Goal: Transaction & Acquisition: Book appointment/travel/reservation

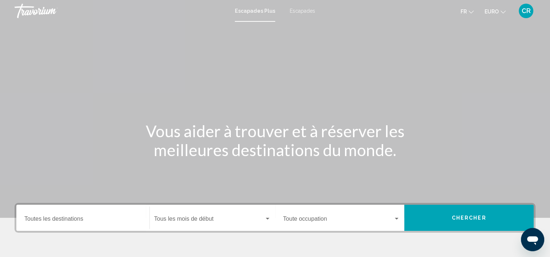
click at [290, 12] on span "Escapades" at bounding box center [302, 11] width 25 height 6
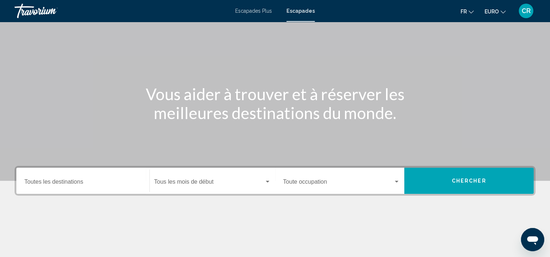
scroll to position [137, 0]
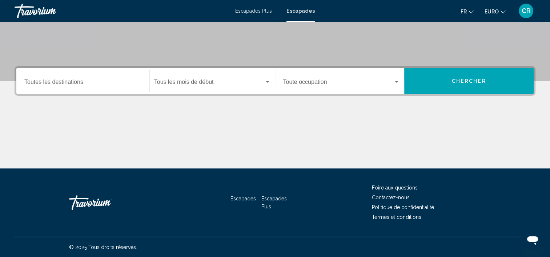
click at [87, 86] on input "Destination Toutes les destinations" at bounding box center [82, 83] width 117 height 7
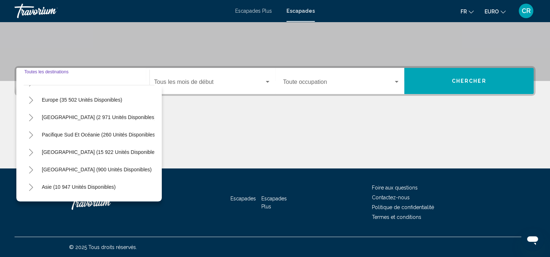
scroll to position [73, 0]
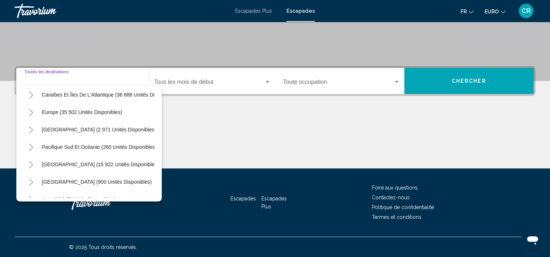
click at [32, 113] on icon "Toggle Europe (35 502 unités disponibles)" at bounding box center [30, 112] width 5 height 7
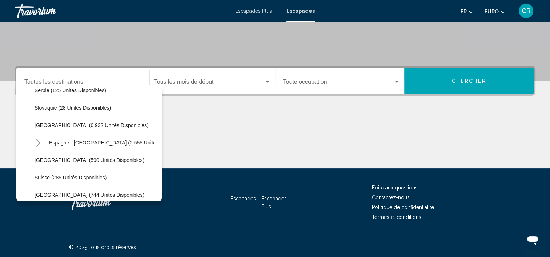
scroll to position [364, 0]
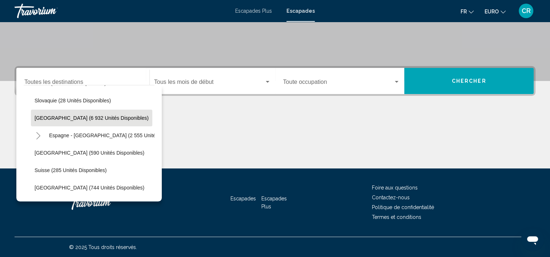
click at [68, 119] on span "[GEOGRAPHIC_DATA] (6 932 unités disponibles)" at bounding box center [92, 118] width 114 height 6
type input "**********"
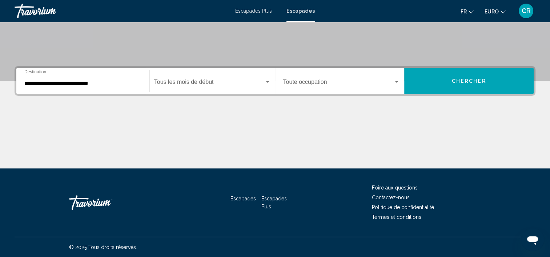
click at [192, 79] on div "Start Month Tous les mois de début" at bounding box center [212, 81] width 117 height 23
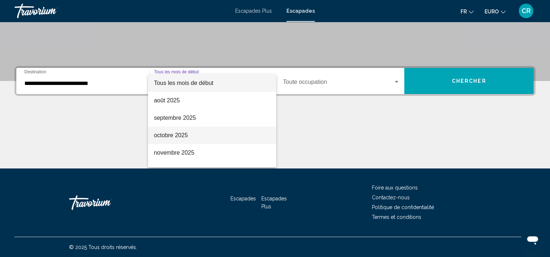
drag, startPoint x: 181, startPoint y: 131, endPoint x: 197, endPoint y: 126, distance: 16.8
click at [181, 131] on span "octobre 2025" at bounding box center [212, 135] width 117 height 17
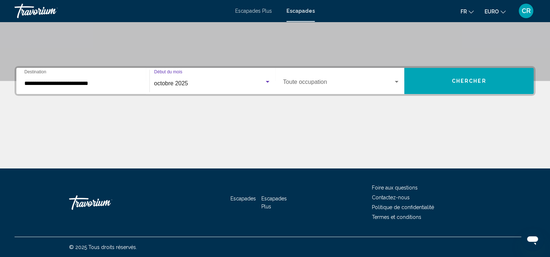
click at [441, 73] on button "Chercher" at bounding box center [468, 81] width 129 height 26
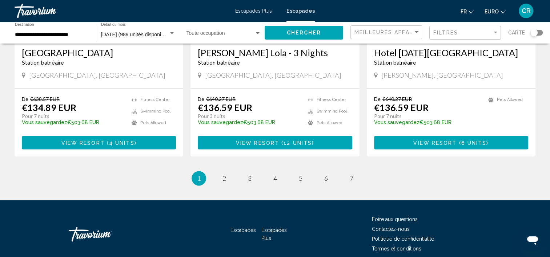
scroll to position [938, 0]
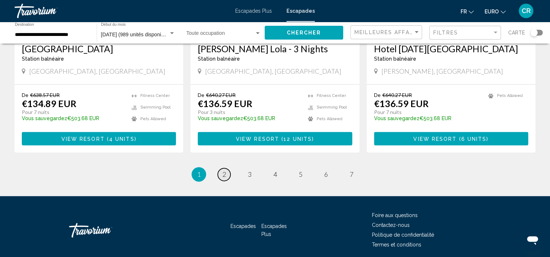
click at [230, 168] on link "page 2" at bounding box center [224, 174] width 13 height 13
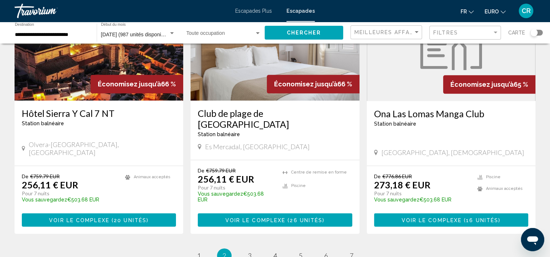
scroll to position [909, 0]
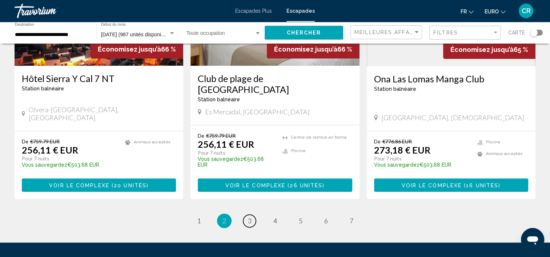
click at [251, 217] on span "3" at bounding box center [250, 221] width 4 height 8
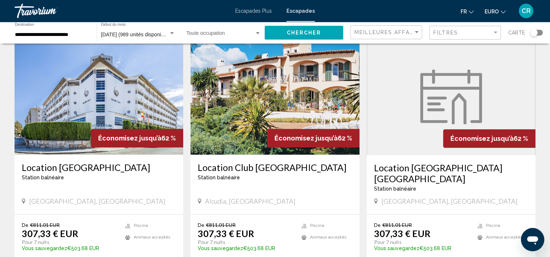
scroll to position [927, 0]
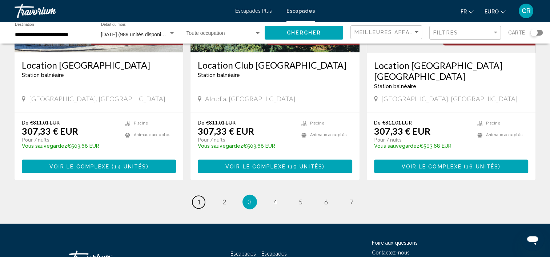
click at [196, 196] on link "page 1" at bounding box center [198, 202] width 13 height 13
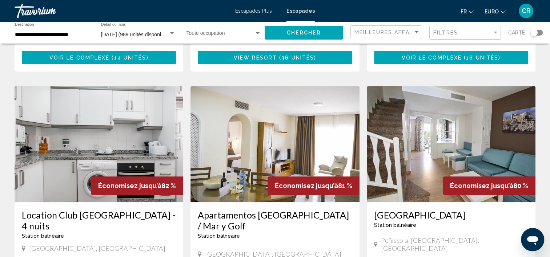
scroll to position [291, 0]
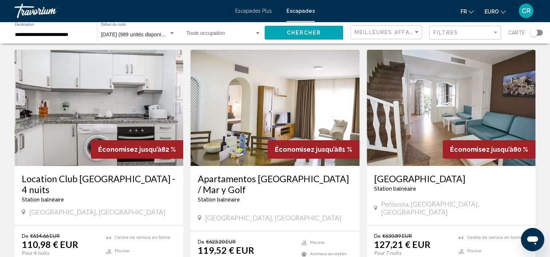
click at [129, 106] on img "Contenu principal" at bounding box center [99, 108] width 169 height 116
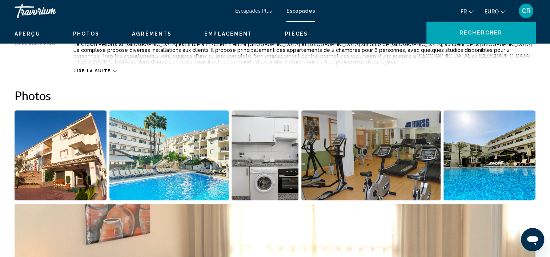
scroll to position [2, 0]
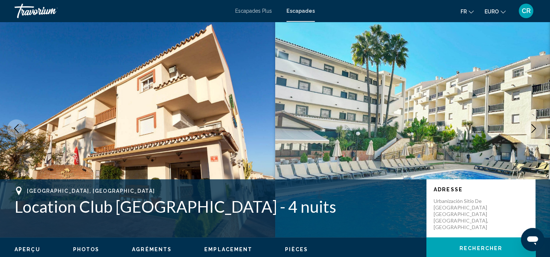
click at [534, 129] on icon "Image suivante" at bounding box center [533, 128] width 9 height 9
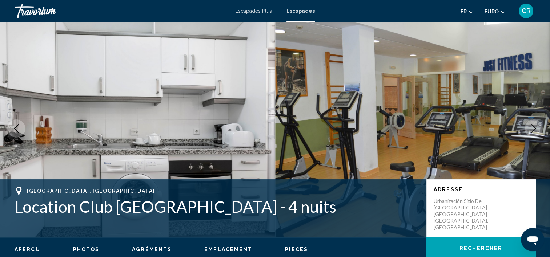
click at [533, 128] on icon "Image suivante" at bounding box center [533, 128] width 9 height 9
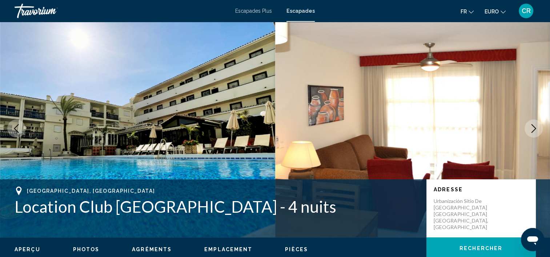
click at [532, 128] on icon "Image suivante" at bounding box center [533, 128] width 9 height 9
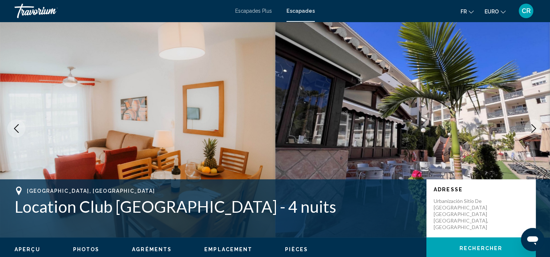
click at [532, 128] on icon "Image suivante" at bounding box center [533, 128] width 9 height 9
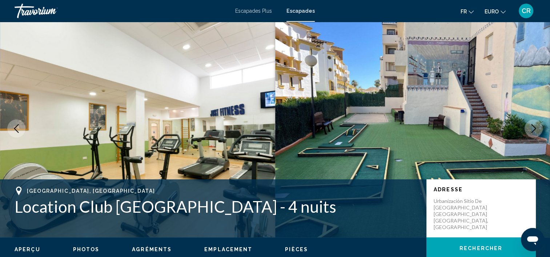
click at [532, 128] on icon "Image suivante" at bounding box center [533, 128] width 9 height 9
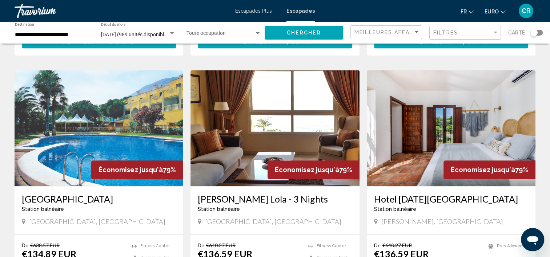
scroll to position [800, 0]
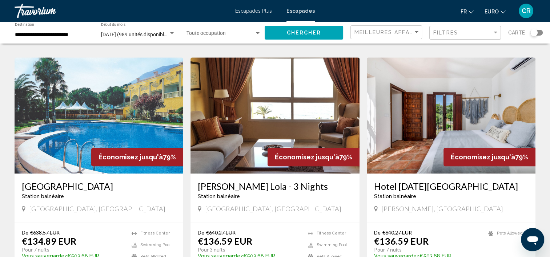
click at [111, 91] on img "Contenu principal" at bounding box center [99, 115] width 169 height 116
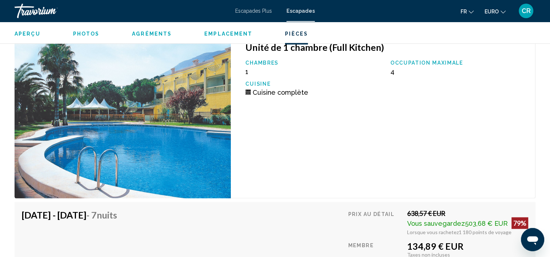
scroll to position [1501, 0]
